Goal: Navigation & Orientation: Find specific page/section

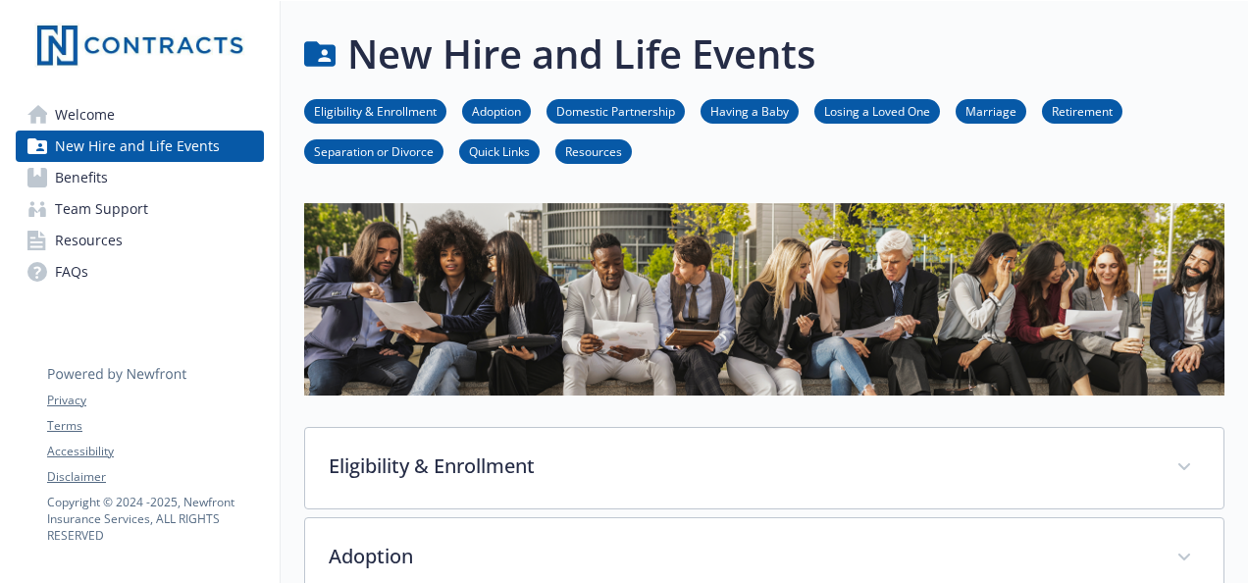
scroll to position [1181, 0]
